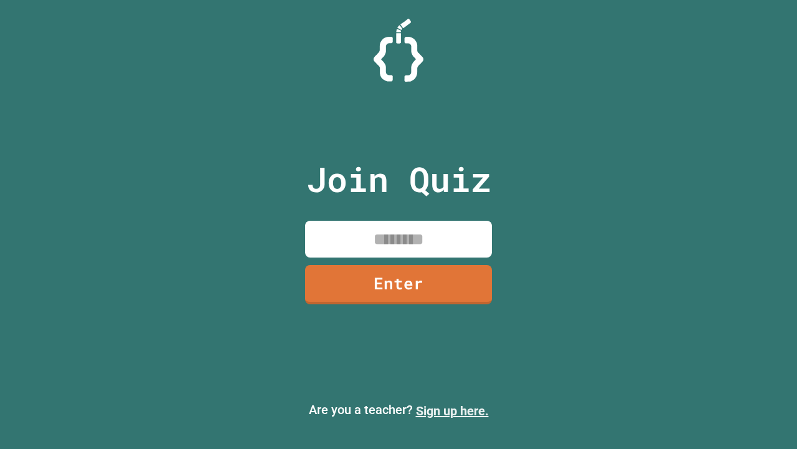
click at [452, 411] on link "Sign up here." at bounding box center [452, 410] width 73 height 15
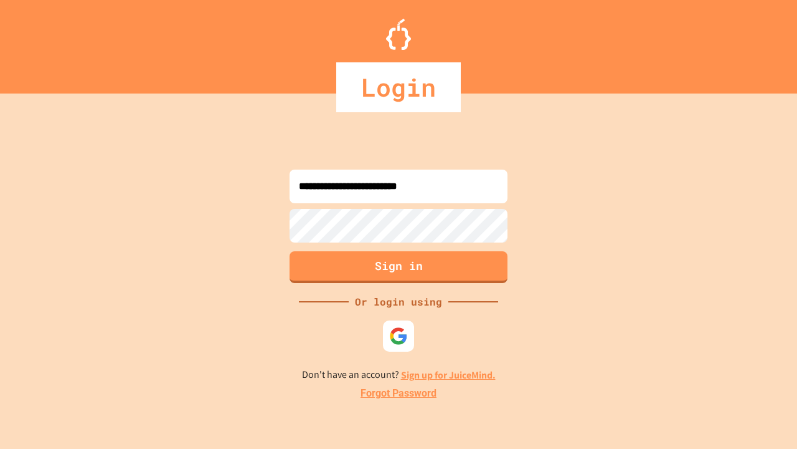
type input "**********"
